Goal: Check status: Check status

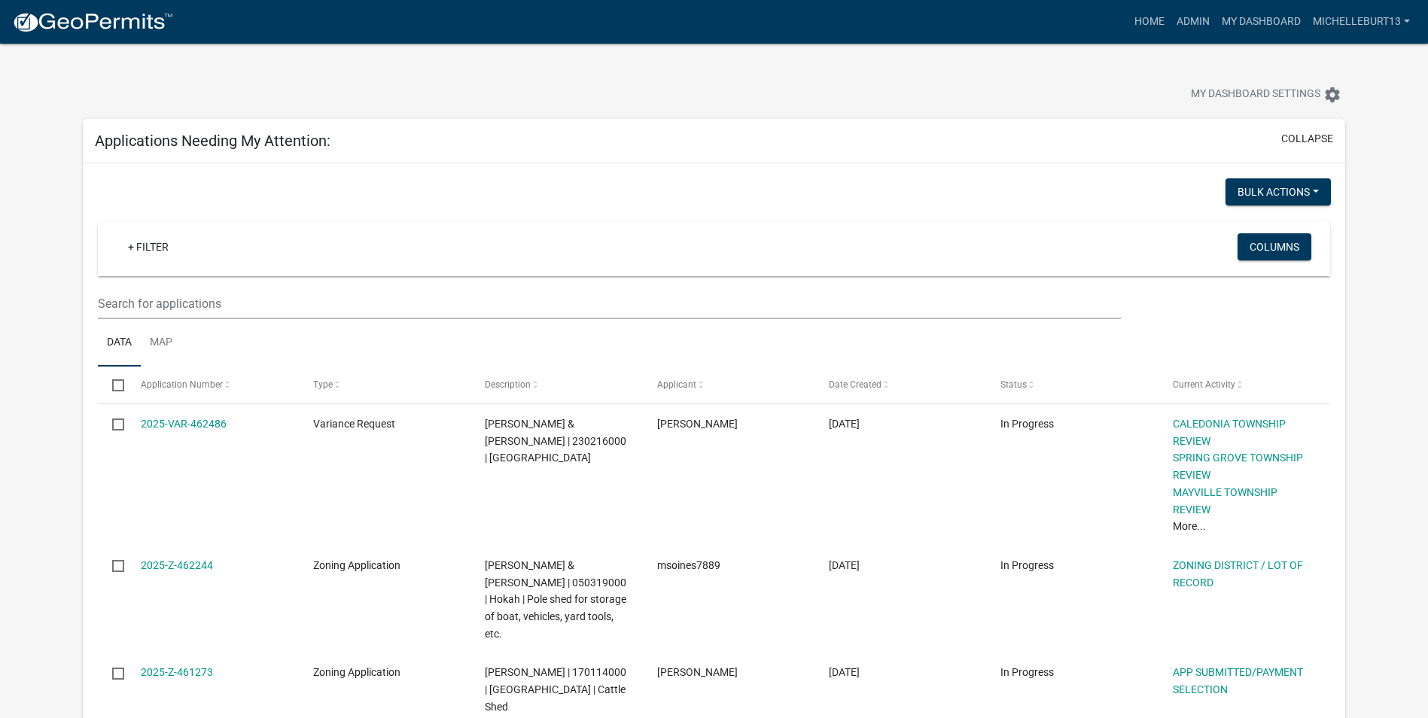
select select "3: 100"
click at [154, 245] on link "+ Filter" at bounding box center [148, 246] width 65 height 27
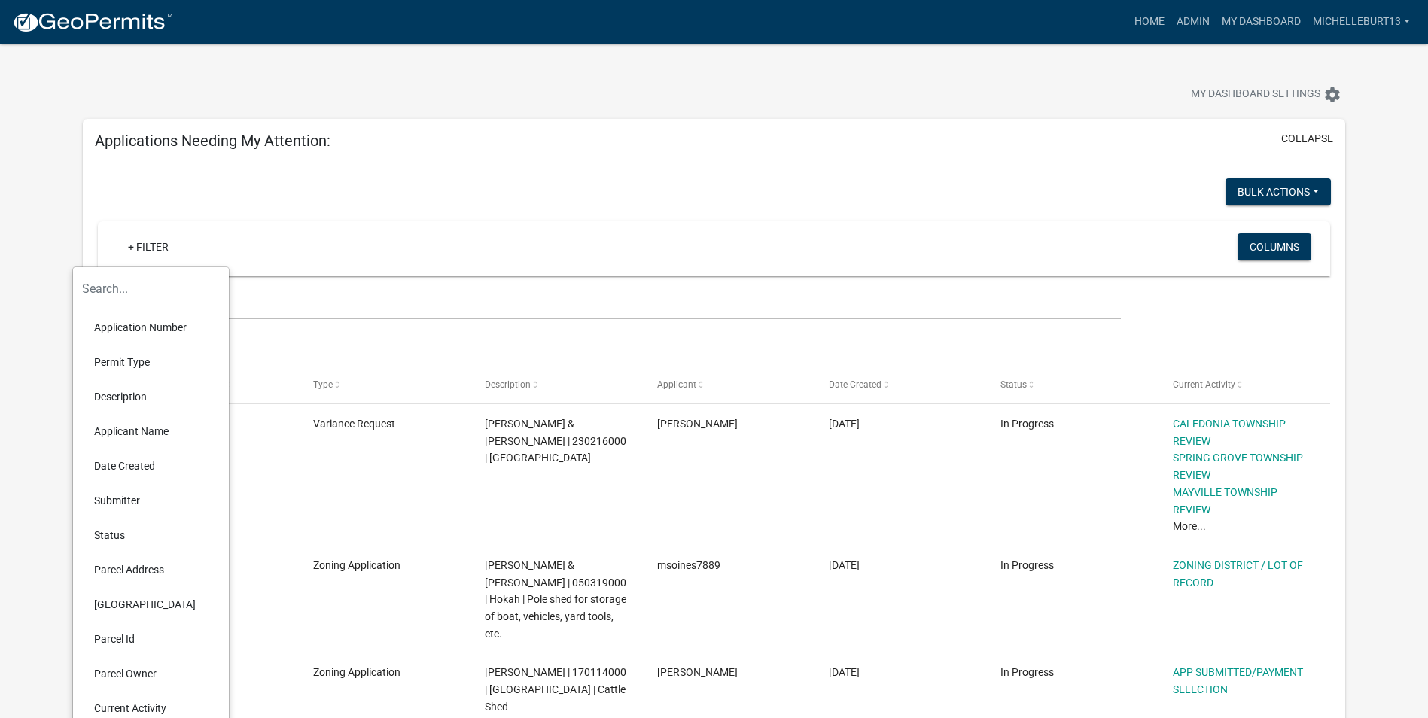
click at [126, 353] on li "Permit Type" at bounding box center [151, 362] width 138 height 35
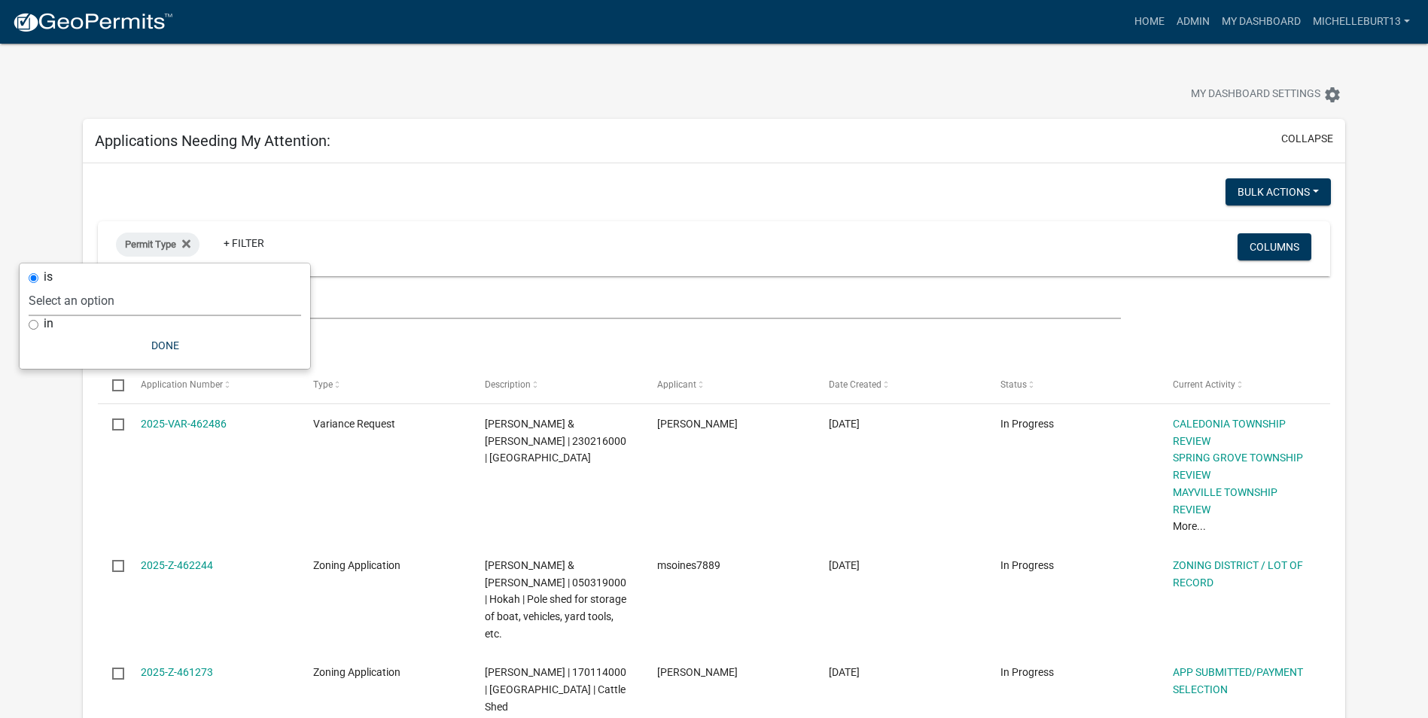
click at [117, 300] on select "Select an option 911 Address Assignment Building Contractor (Registration) Buil…" at bounding box center [165, 300] width 272 height 31
select select "253dacdd-2dce-46fa-a212-aa06fd039a76"
click at [72, 285] on select "Select an option 911 Address Assignment Building Contractor (Registration) Buil…" at bounding box center [165, 300] width 272 height 31
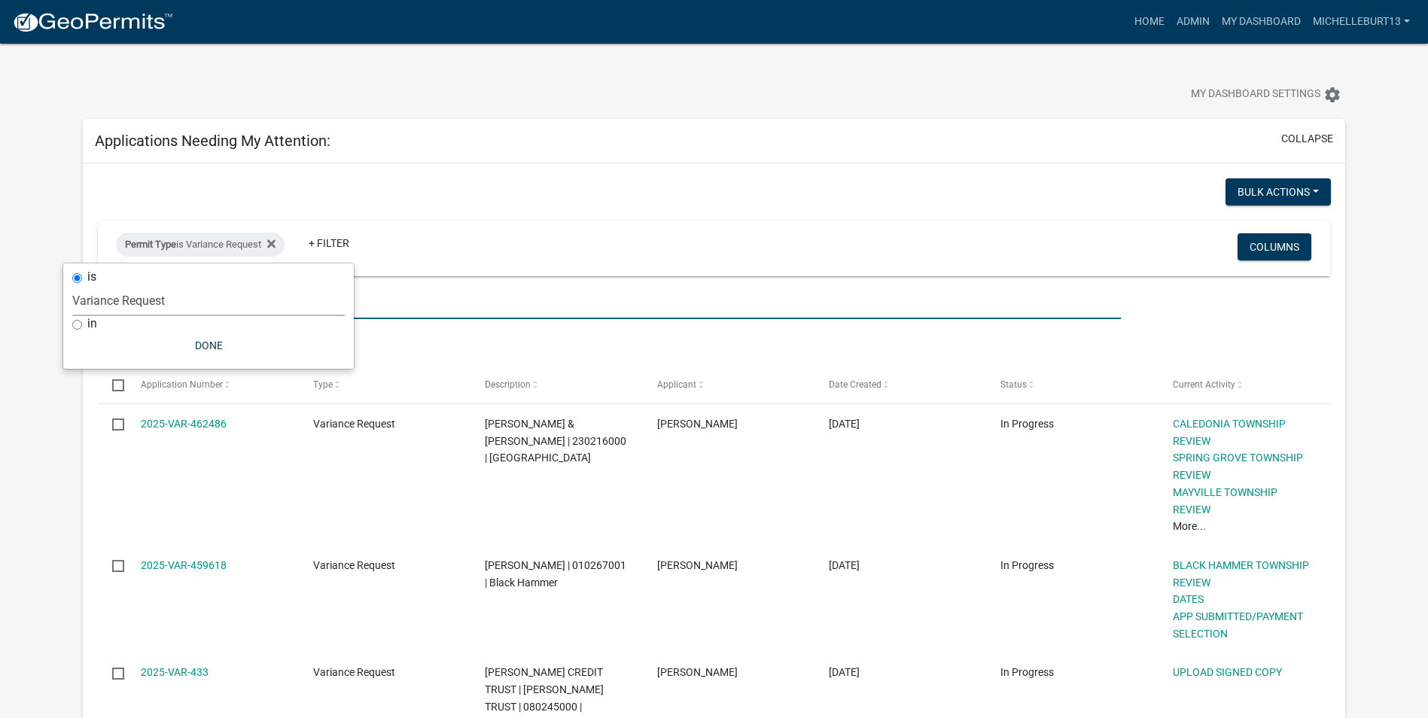
click at [379, 295] on input "text" at bounding box center [609, 303] width 1023 height 31
type input "[PERSON_NAME]"
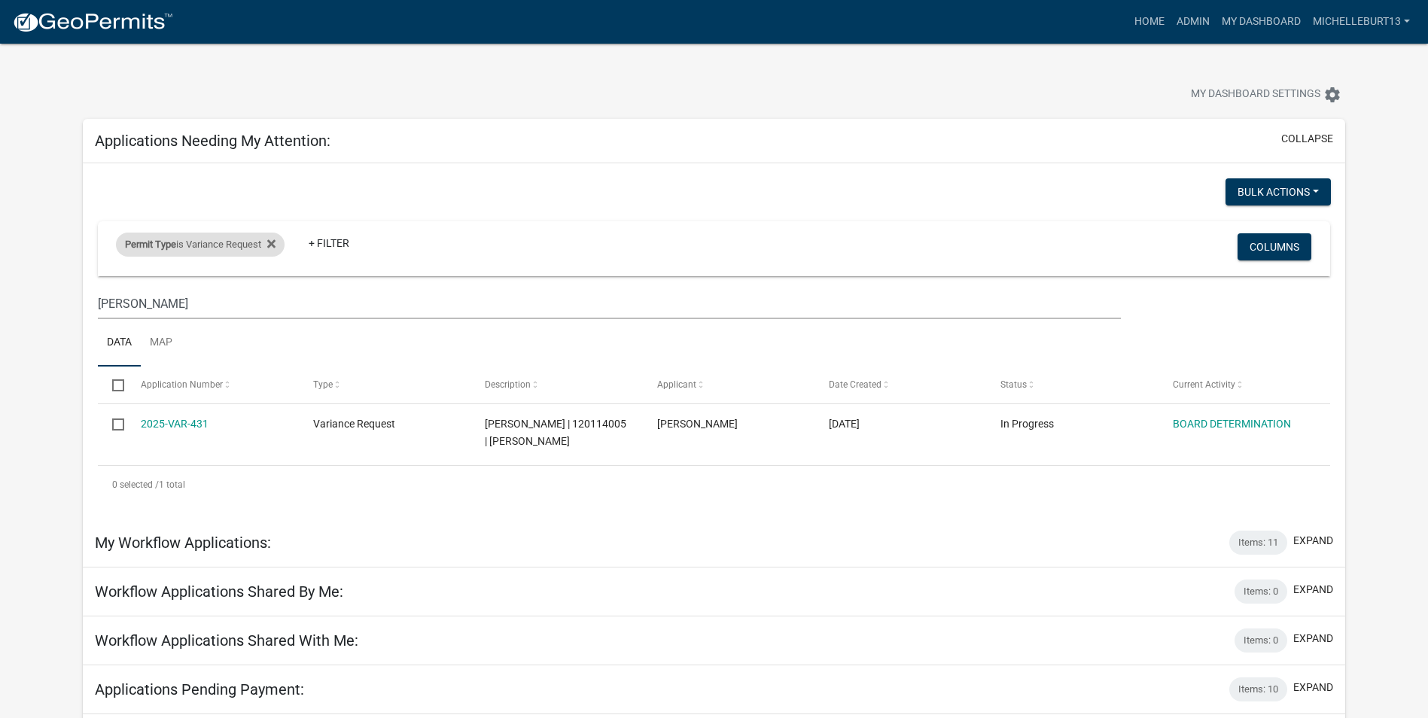
click at [281, 242] on div "Permit Type is Variance Request" at bounding box center [200, 245] width 169 height 24
click at [164, 291] on select "Select an option 911 Address Assignment Building Contractor (Registration) Buil…" at bounding box center [208, 300] width 272 height 31
select select "bc324cb9-e0e9-4a62-a498-83b9cdb5bb02"
click at [88, 285] on select "Select an option 911 Address Assignment Building Contractor (Registration) Buil…" at bounding box center [208, 300] width 272 height 31
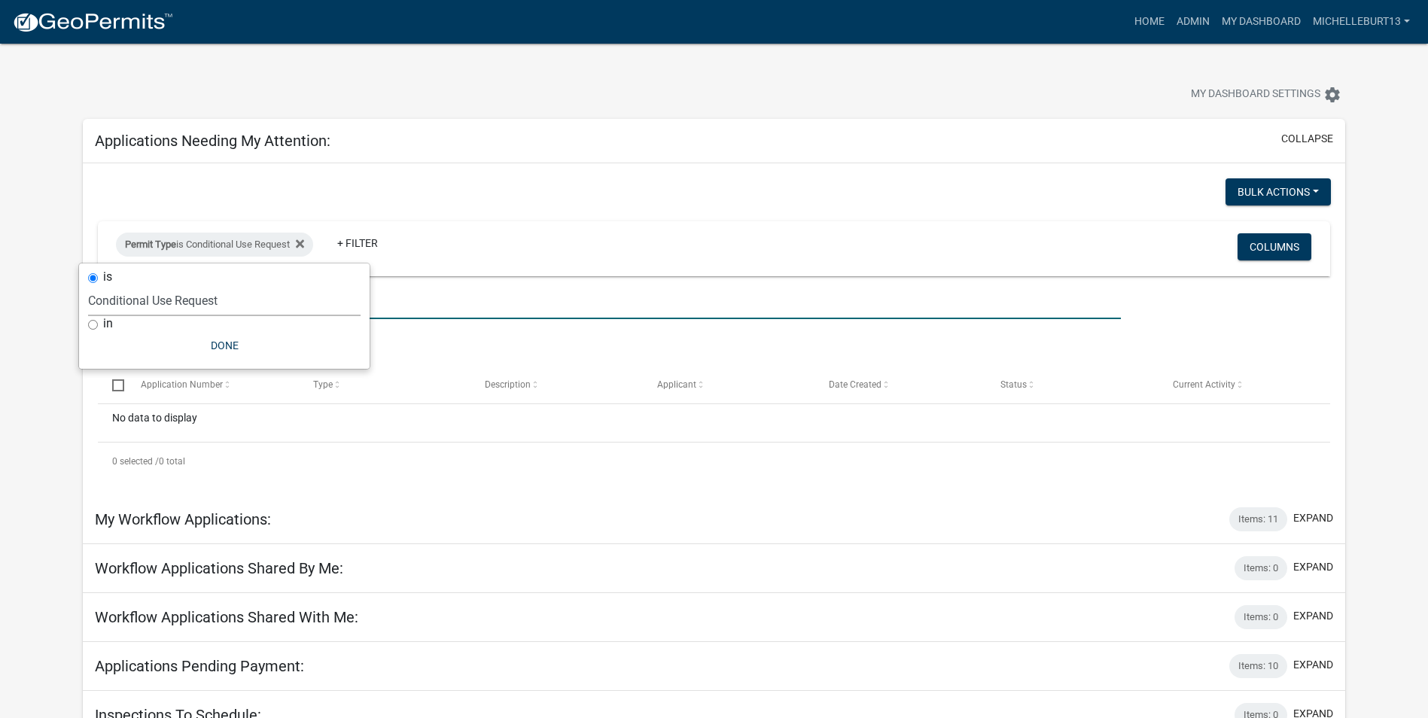
click at [375, 309] on input "[PERSON_NAME]" at bounding box center [609, 303] width 1023 height 31
drag, startPoint x: 157, startPoint y: 303, endPoint x: 52, endPoint y: 306, distance: 105.4
click at [48, 306] on app-user-applications "more_horiz Home Admin My Dashboard michelleburt13 Admin Account Logout My Dashb…" at bounding box center [714, 514] width 1428 height 941
type input "[PERSON_NAME]"
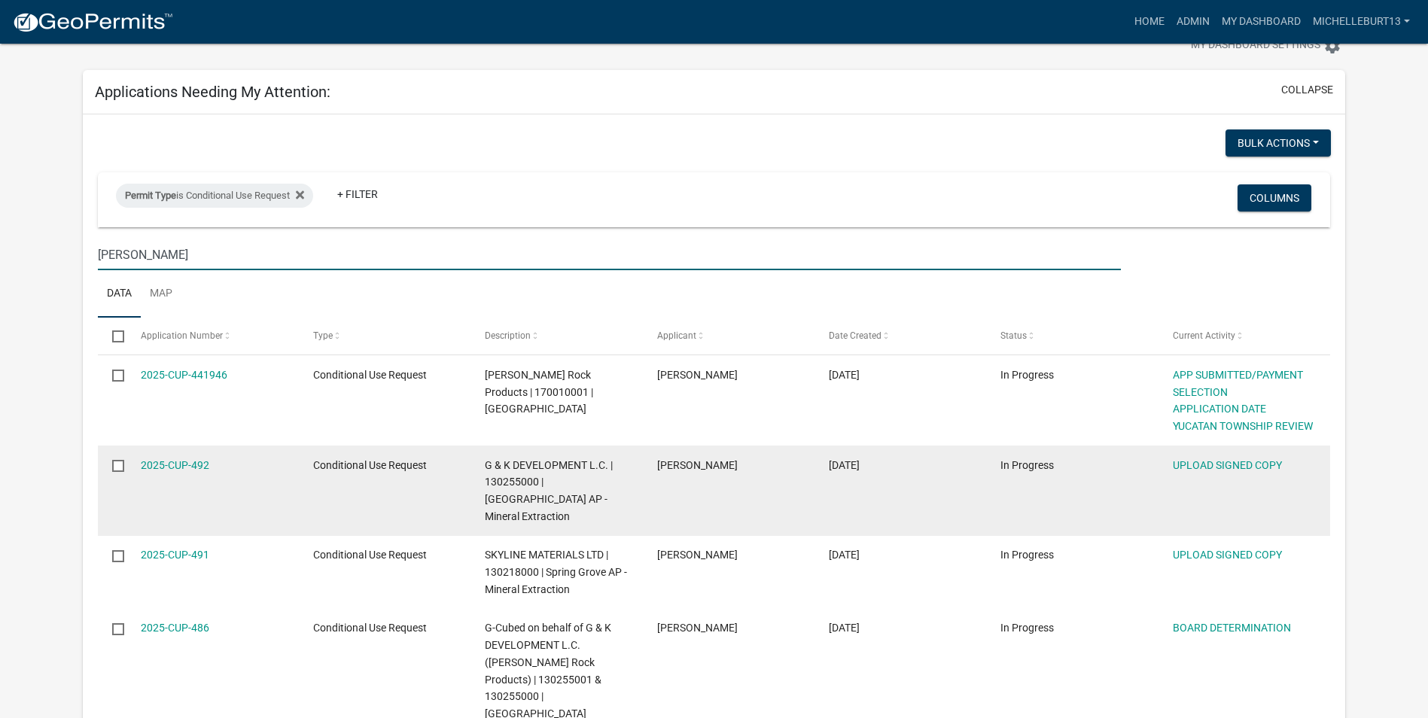
scroll to position [75, 0]
